Goal: Transaction & Acquisition: Download file/media

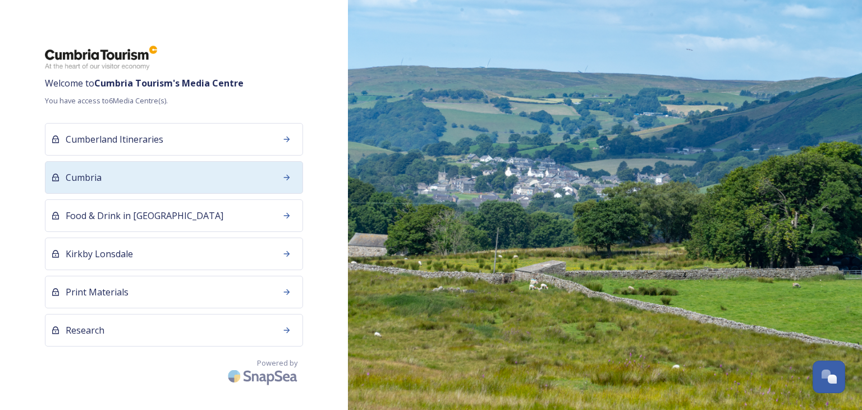
click at [149, 169] on div "Cumbria" at bounding box center [174, 177] width 258 height 33
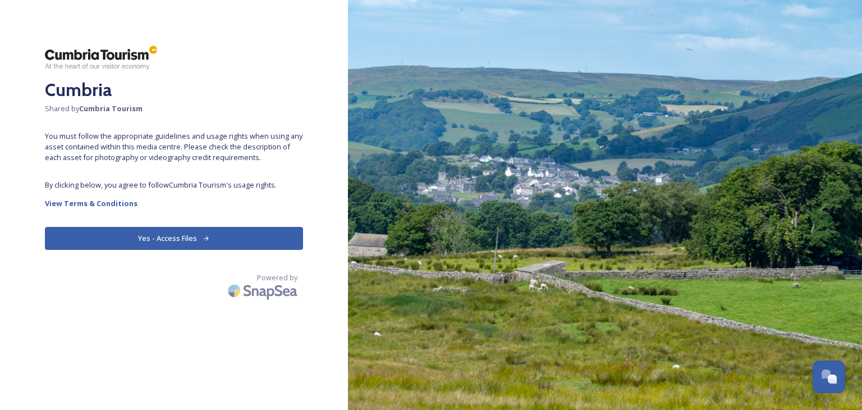
click at [164, 237] on button "Yes - Access Files" at bounding box center [174, 238] width 258 height 23
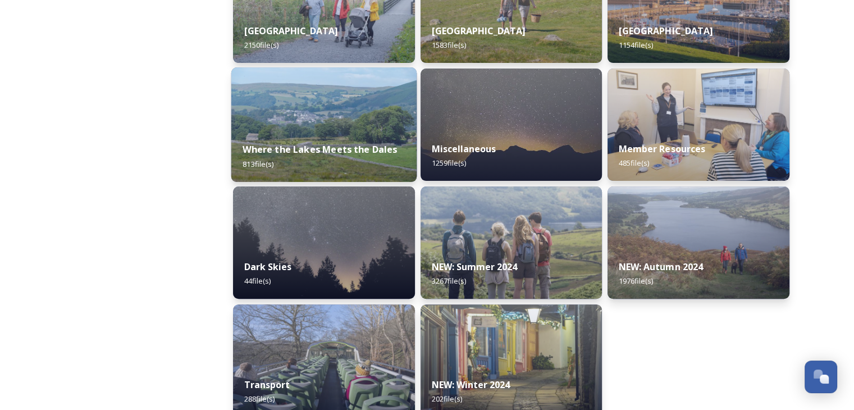
scroll to position [365, 0]
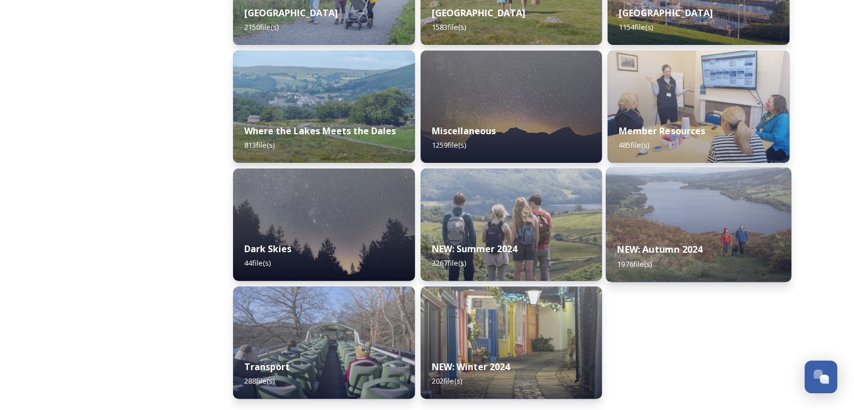
click at [648, 226] on img at bounding box center [698, 224] width 185 height 115
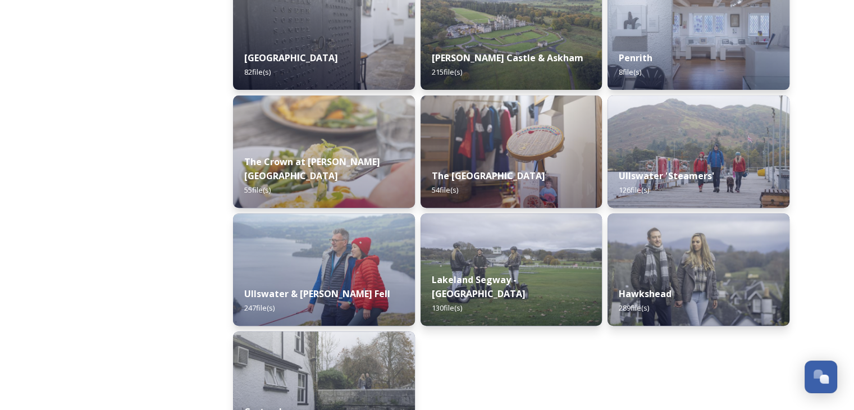
scroll to position [505, 0]
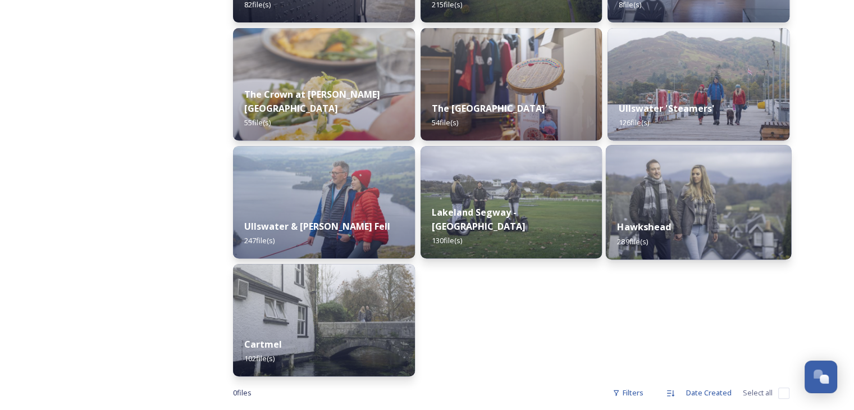
click at [683, 212] on div "Hawkshead 289 file(s)" at bounding box center [698, 233] width 185 height 51
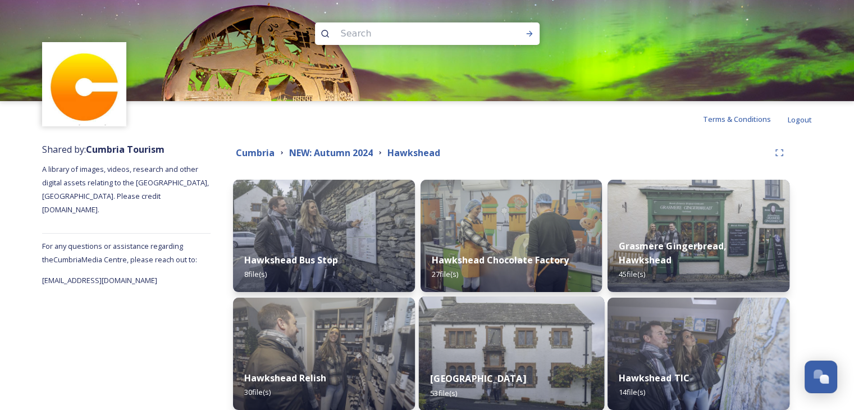
click at [481, 372] on strong "[GEOGRAPHIC_DATA]" at bounding box center [477, 378] width 95 height 12
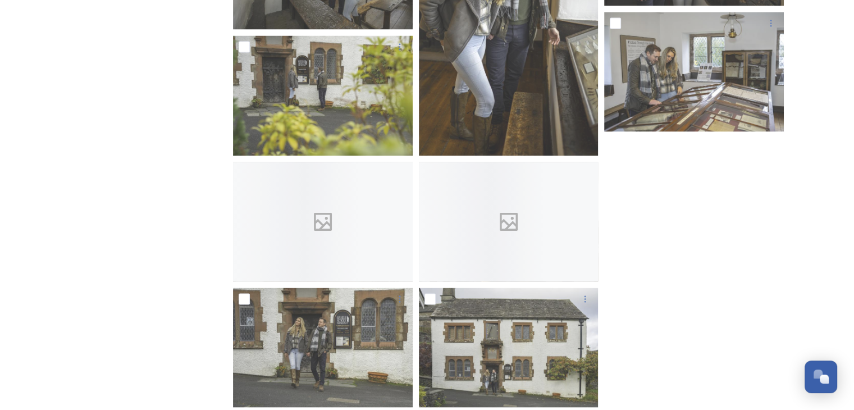
scroll to position [2238, 0]
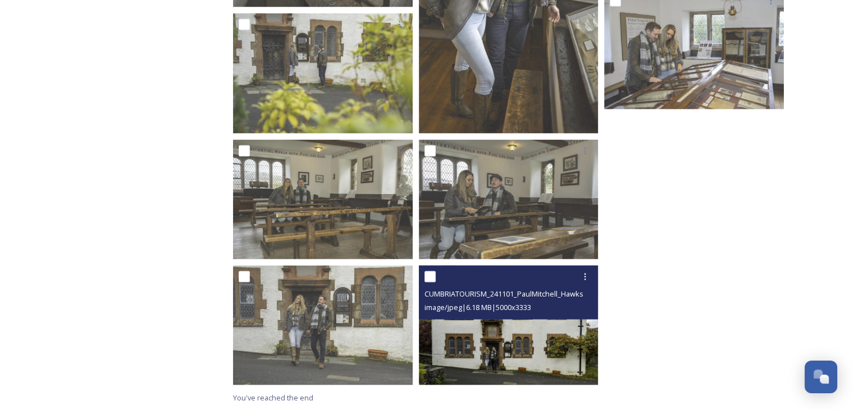
click at [482, 336] on img at bounding box center [509, 326] width 180 height 120
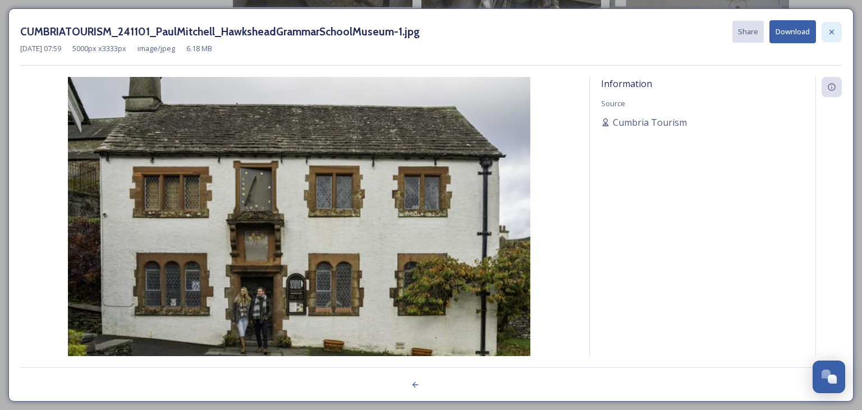
click at [834, 32] on icon at bounding box center [832, 32] width 9 height 9
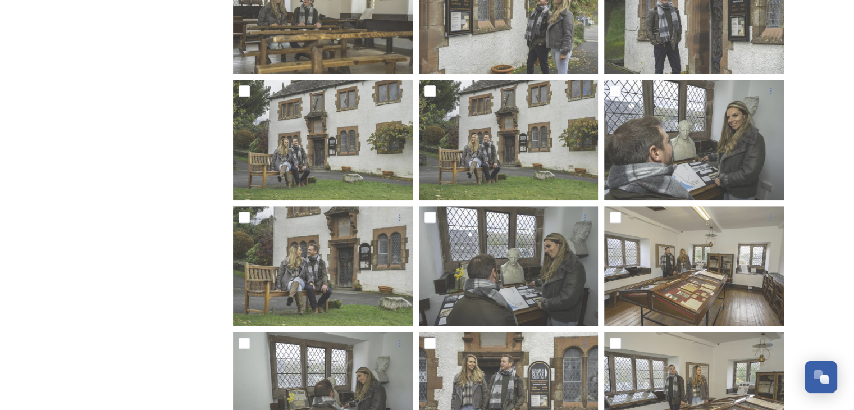
scroll to position [554, 0]
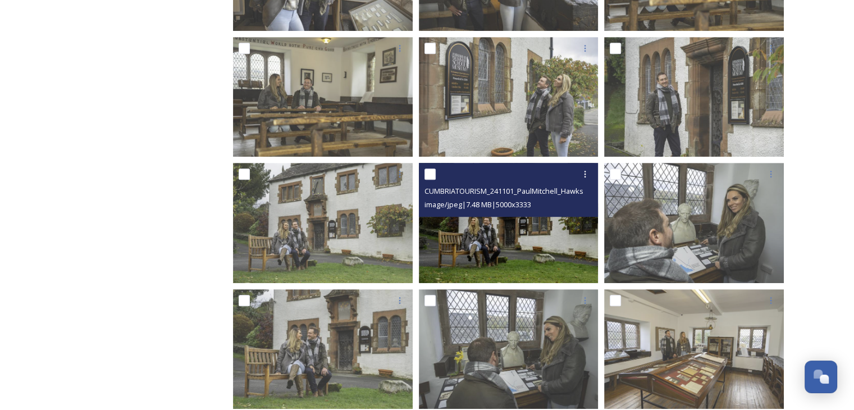
click at [485, 246] on img at bounding box center [509, 223] width 180 height 120
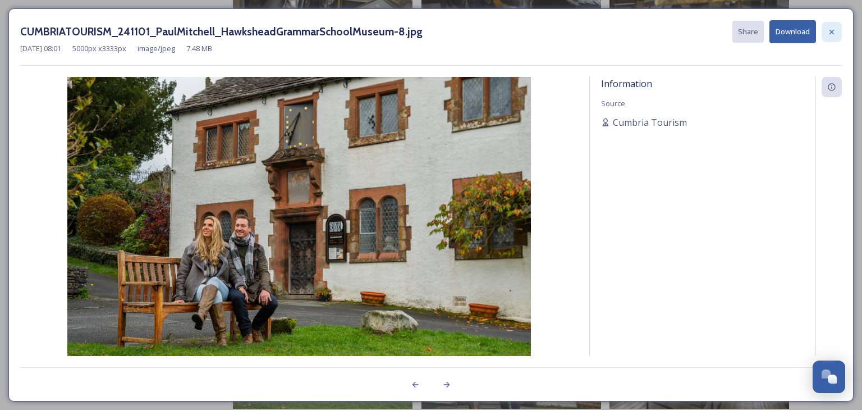
click at [830, 30] on icon at bounding box center [832, 32] width 9 height 9
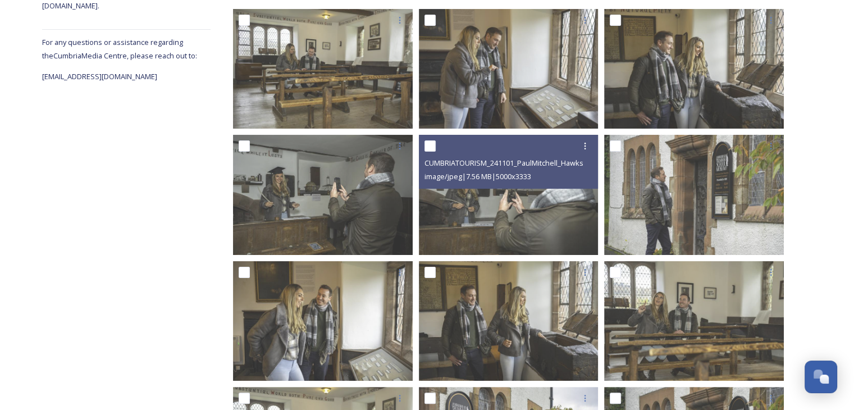
scroll to position [217, 0]
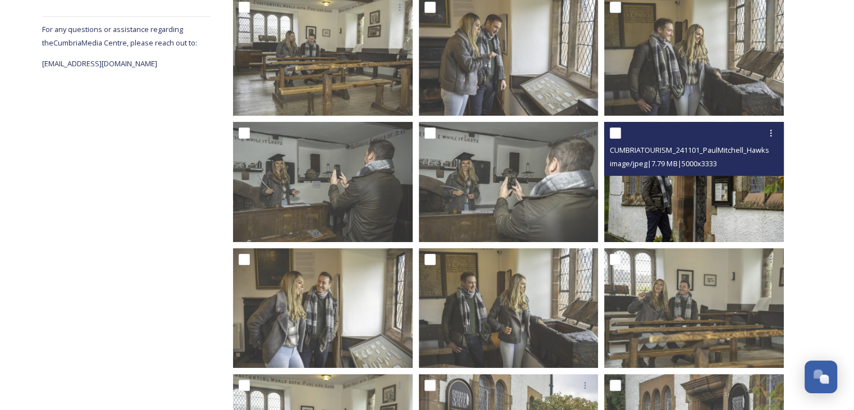
click at [659, 199] on img at bounding box center [694, 182] width 180 height 120
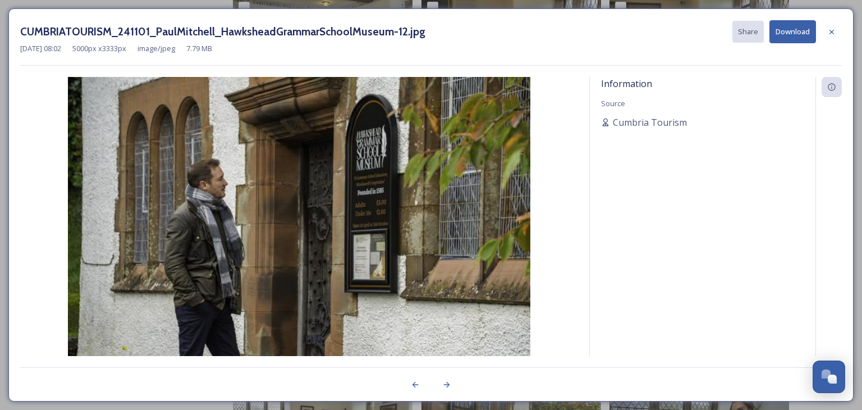
click at [789, 31] on button "Download" at bounding box center [793, 31] width 47 height 23
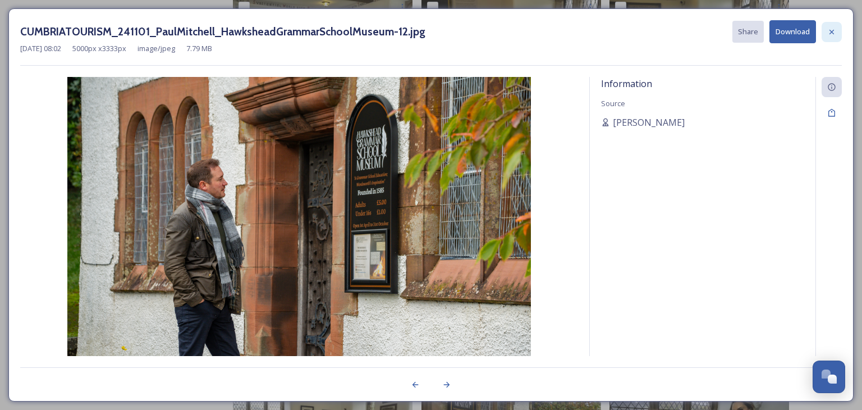
click at [829, 28] on icon at bounding box center [832, 32] width 9 height 9
